Goal: Ask a question

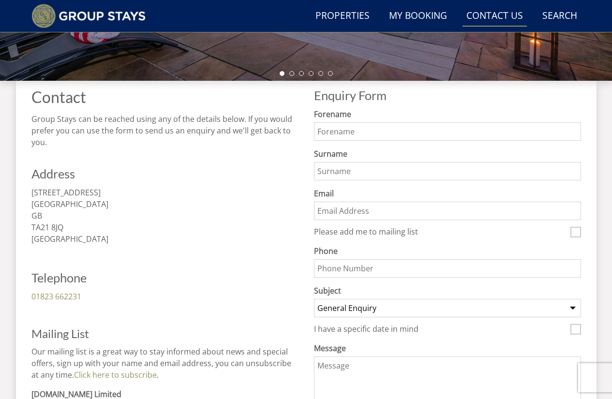
scroll to position [313, 0]
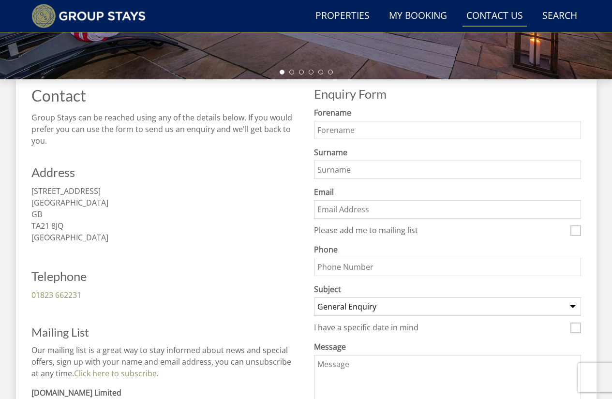
click at [605, 223] on html "WinterWonder – Save £150 on any stay from 1st September to 27th March* Terms ap…" at bounding box center [306, 187] width 612 height 1000
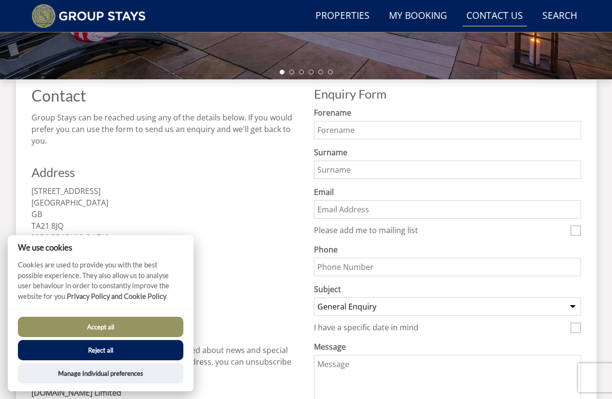
click at [144, 327] on button "Accept all" at bounding box center [100, 327] width 165 height 20
checkbox input "true"
